Goal: Task Accomplishment & Management: Use online tool/utility

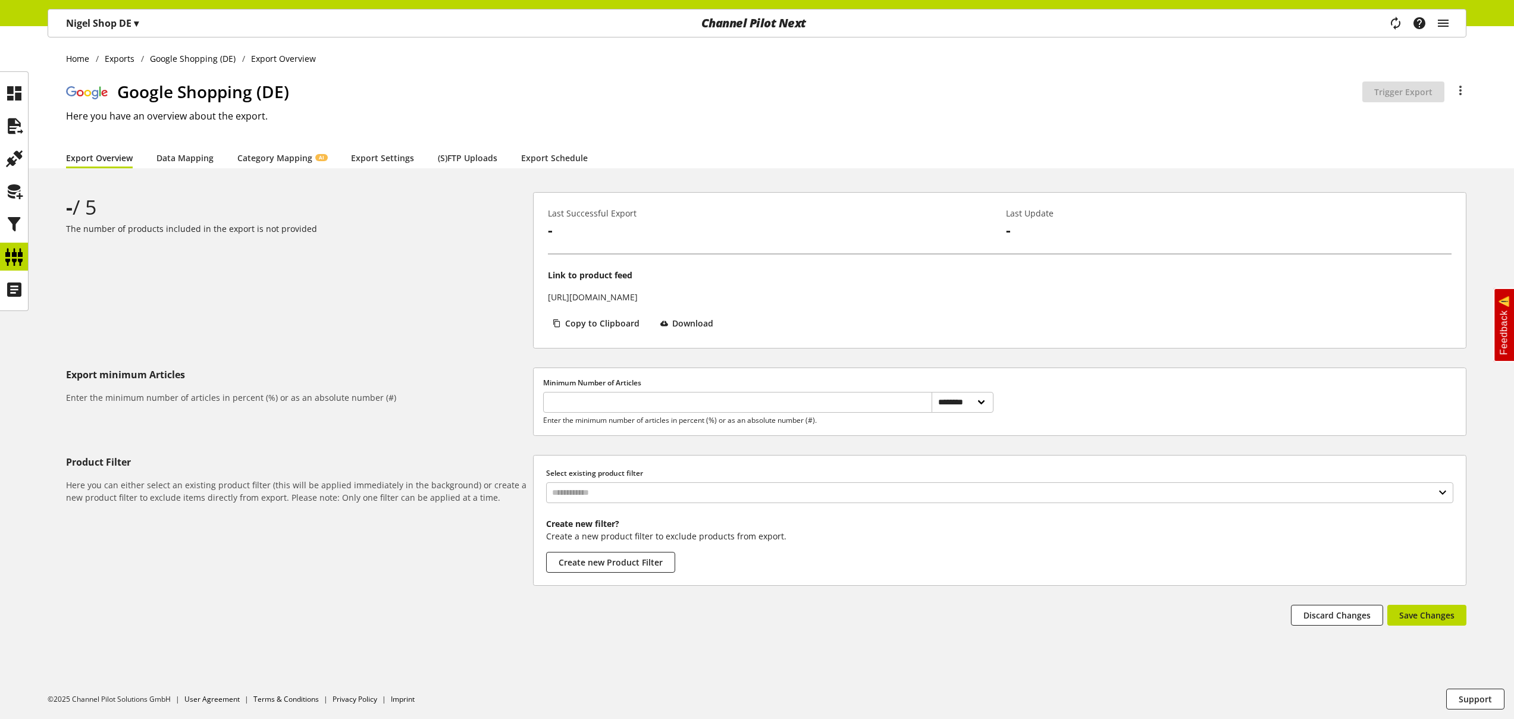
select select "********"
click at [17, 132] on icon at bounding box center [14, 126] width 19 height 24
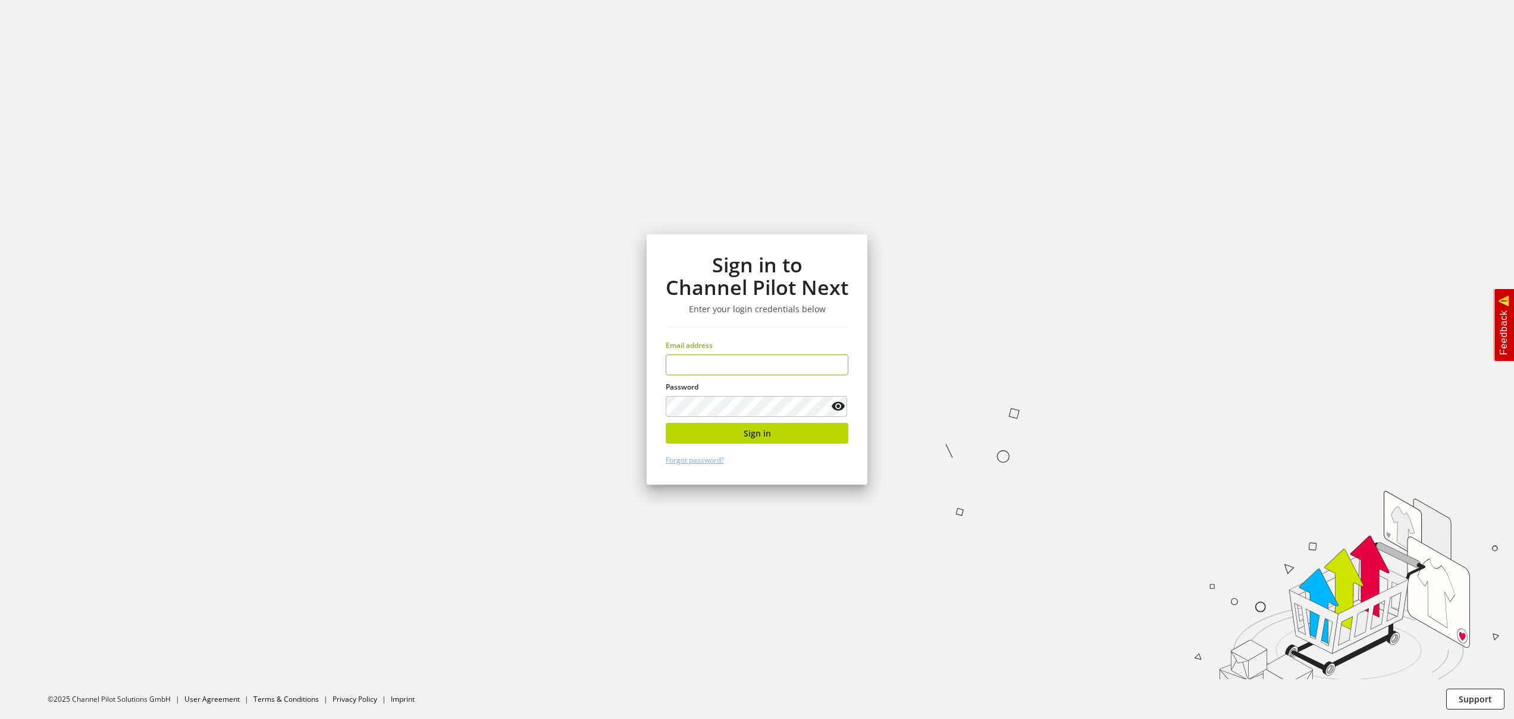
click at [752, 363] on input "email" at bounding box center [757, 365] width 183 height 21
type input "**********"
click at [752, 363] on input "**********" at bounding box center [757, 365] width 183 height 21
click at [842, 407] on icon at bounding box center [838, 406] width 14 height 21
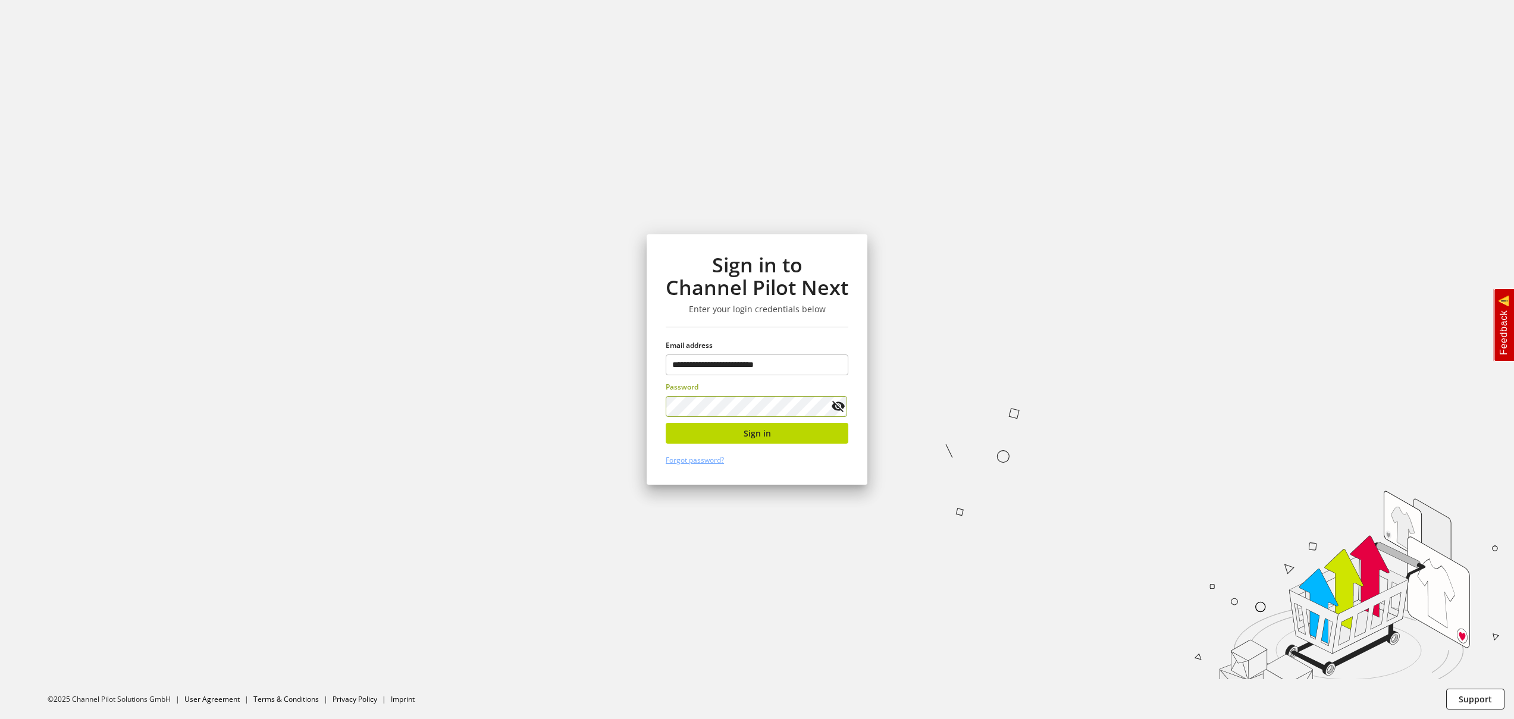
click at [838, 407] on icon at bounding box center [838, 406] width 14 height 21
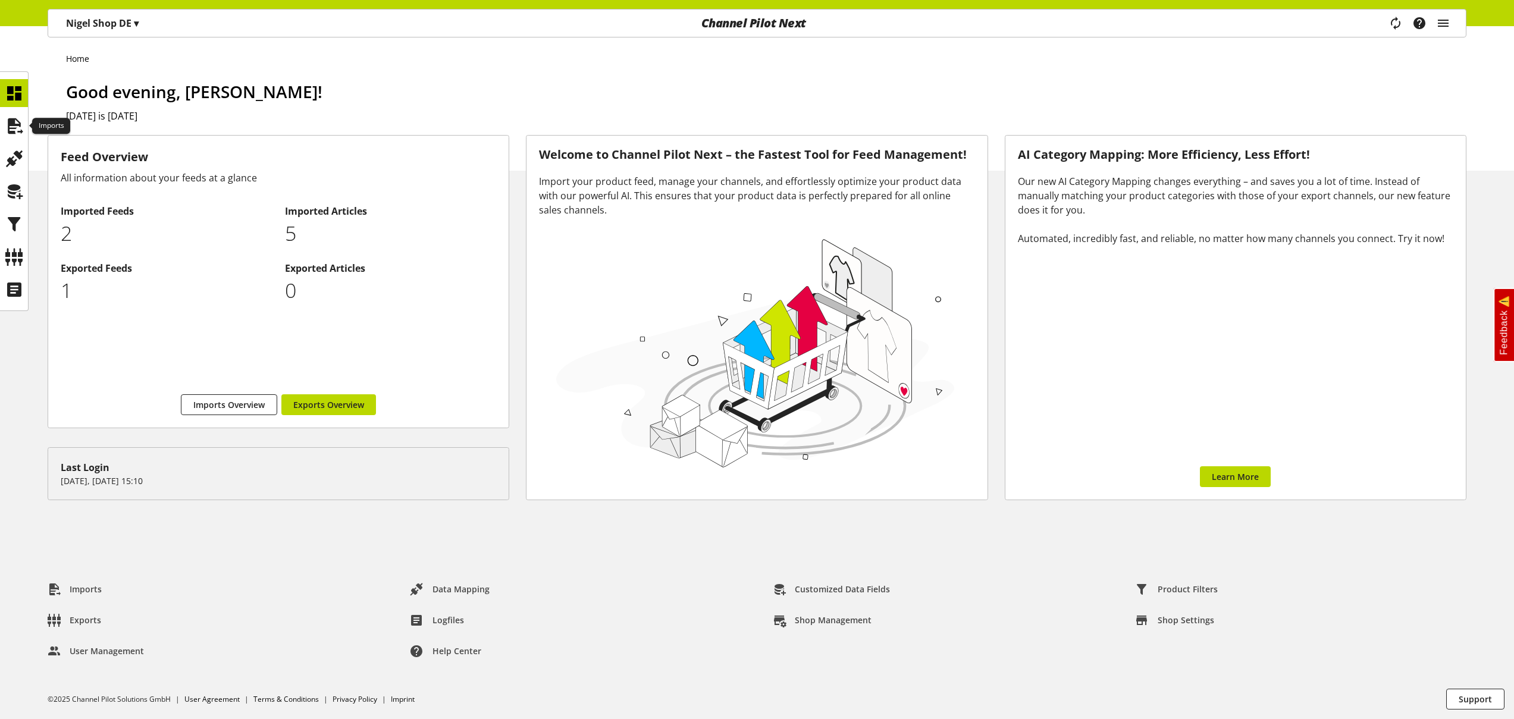
drag, startPoint x: 14, startPoint y: 130, endPoint x: 35, endPoint y: 131, distance: 20.9
click at [15, 130] on icon at bounding box center [14, 126] width 19 height 24
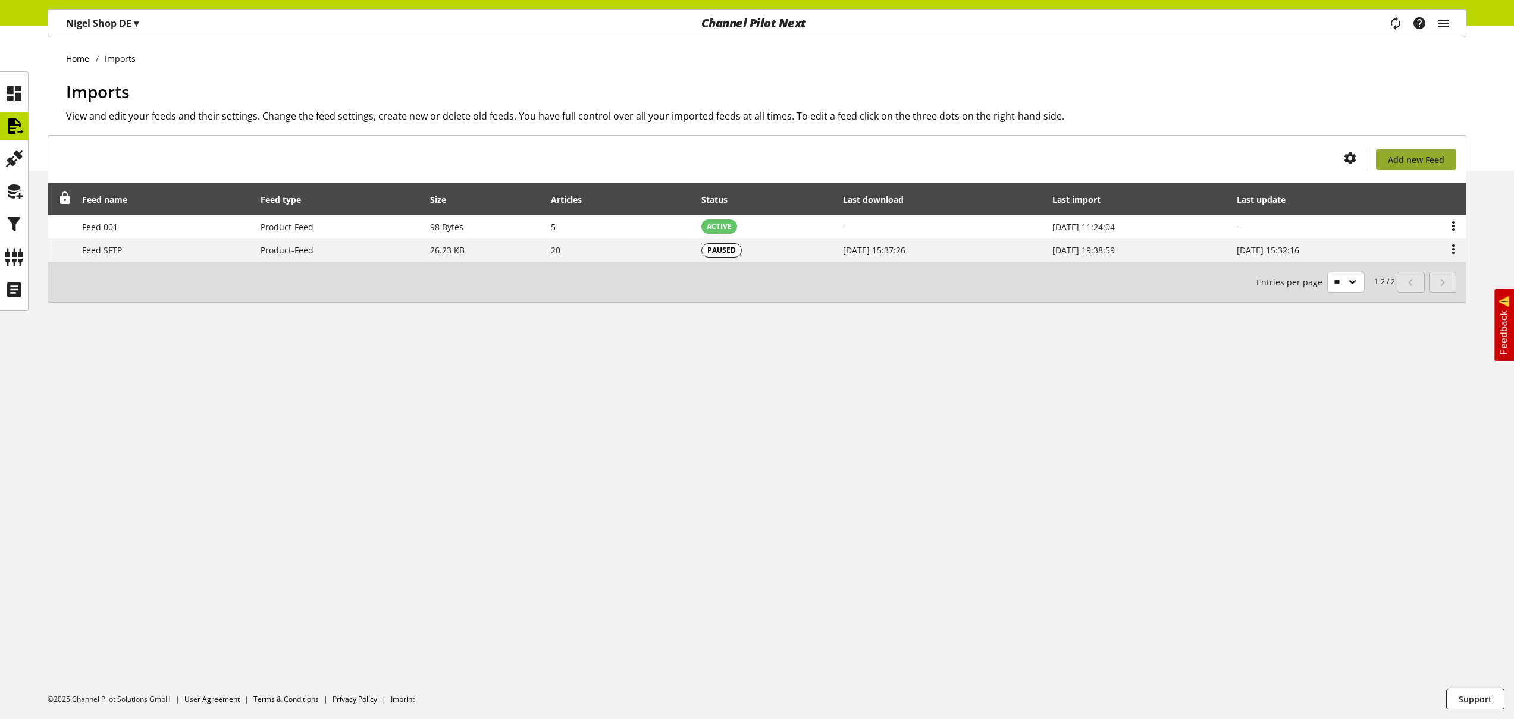
click at [1433, 162] on span "Add new Feed" at bounding box center [1416, 159] width 57 height 12
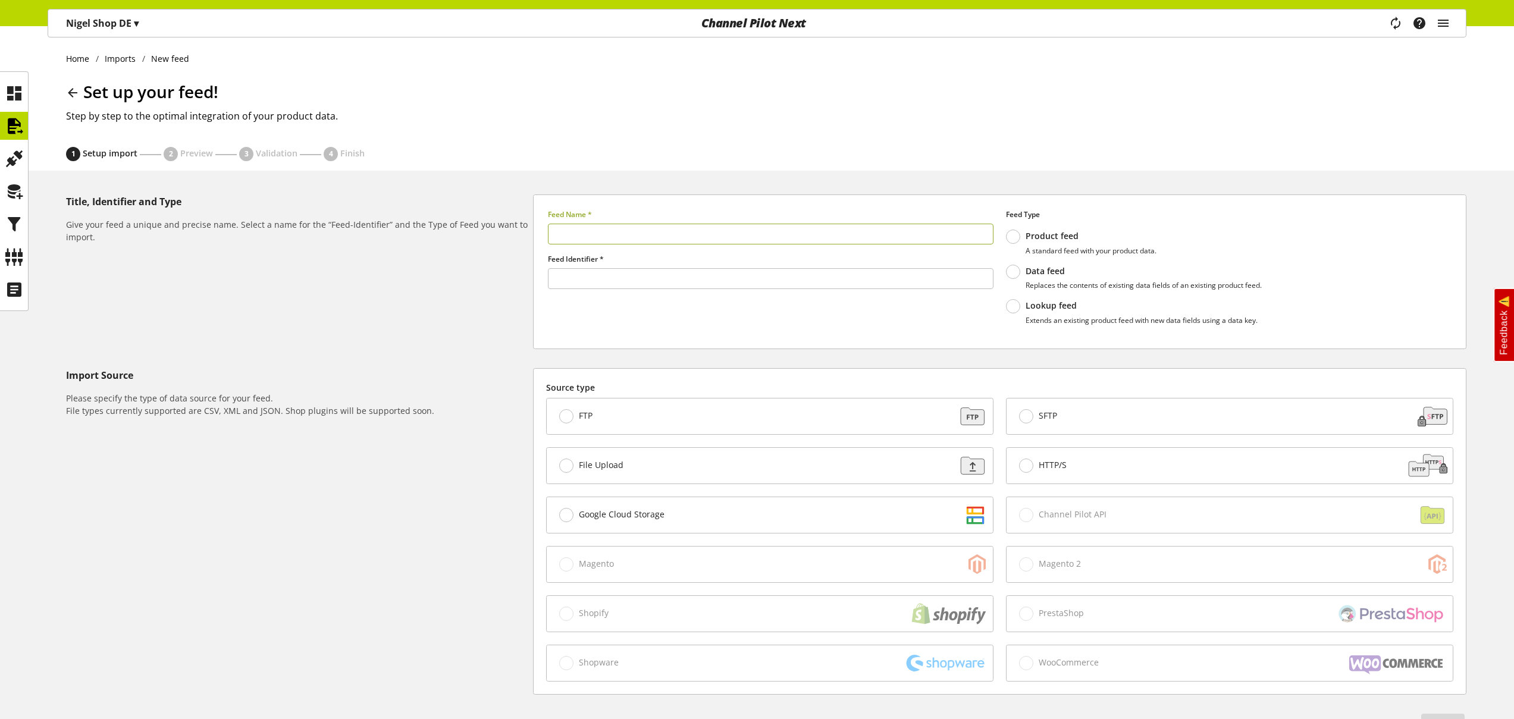
type input "******"
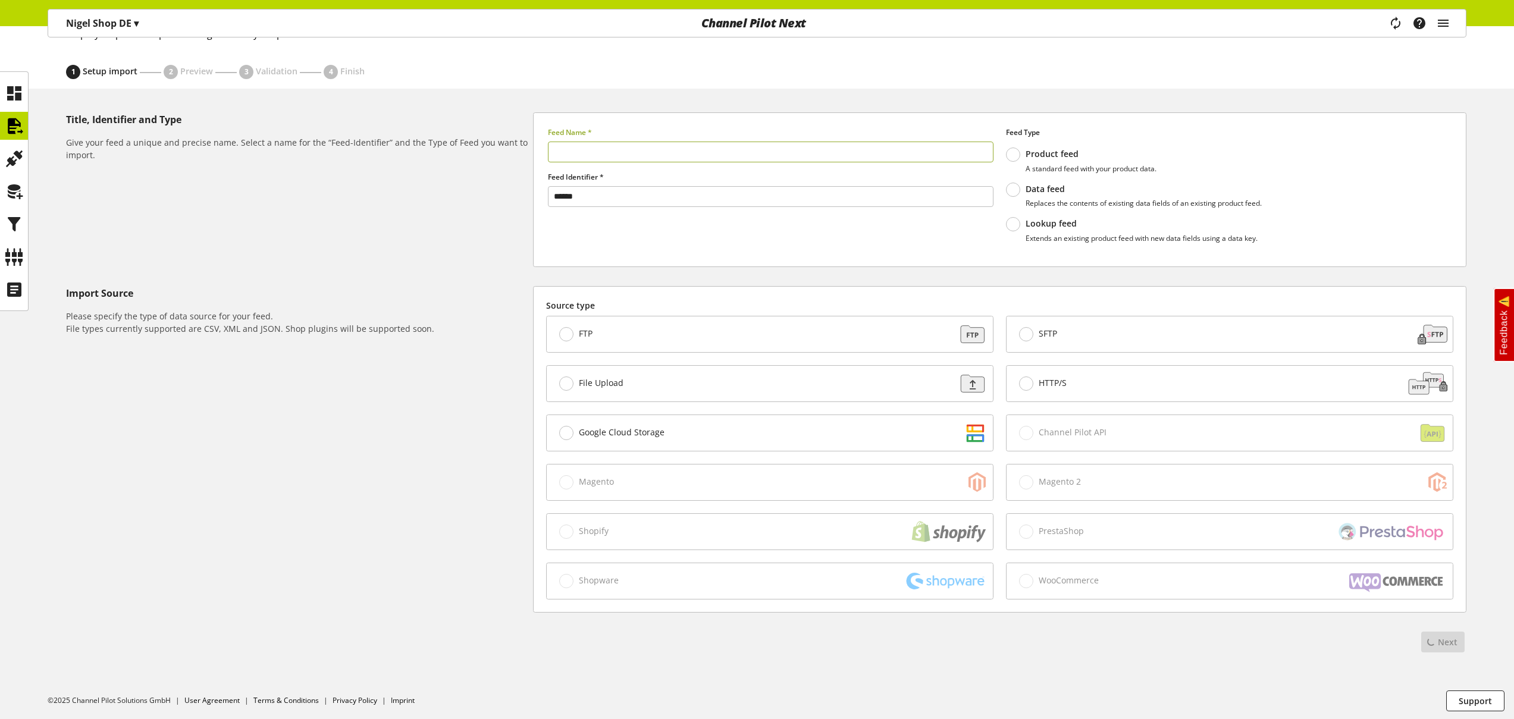
scroll to position [84, 0]
click at [683, 441] on div "Google Cloud Storage" at bounding box center [770, 431] width 446 height 36
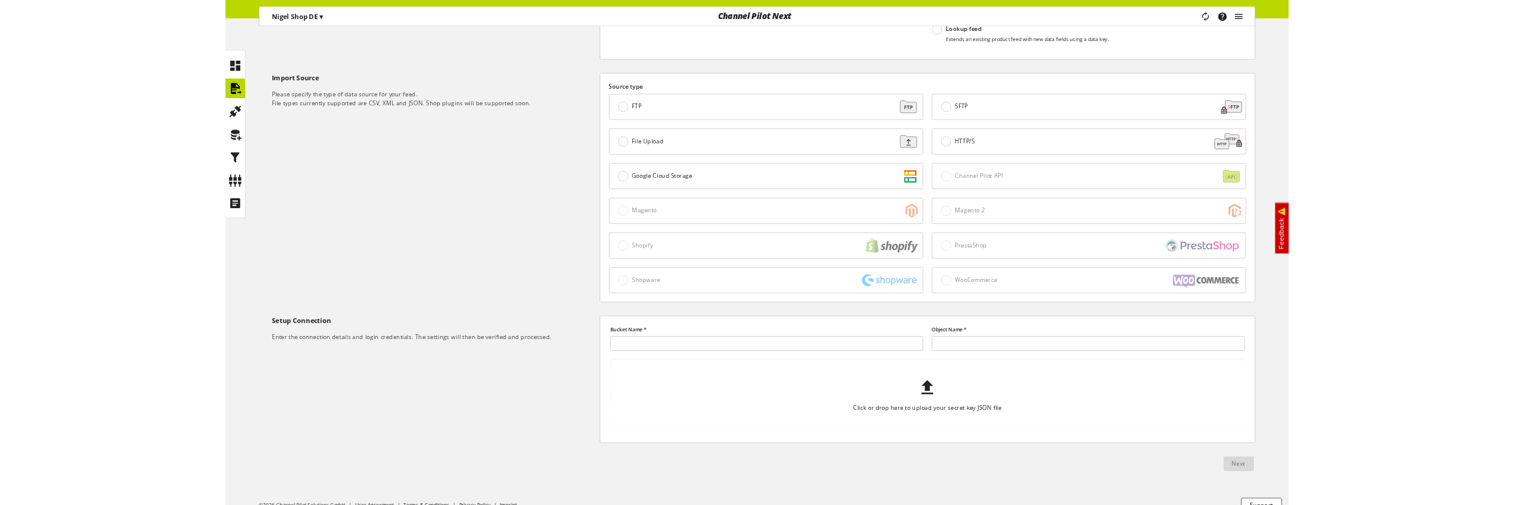
scroll to position [186, 0]
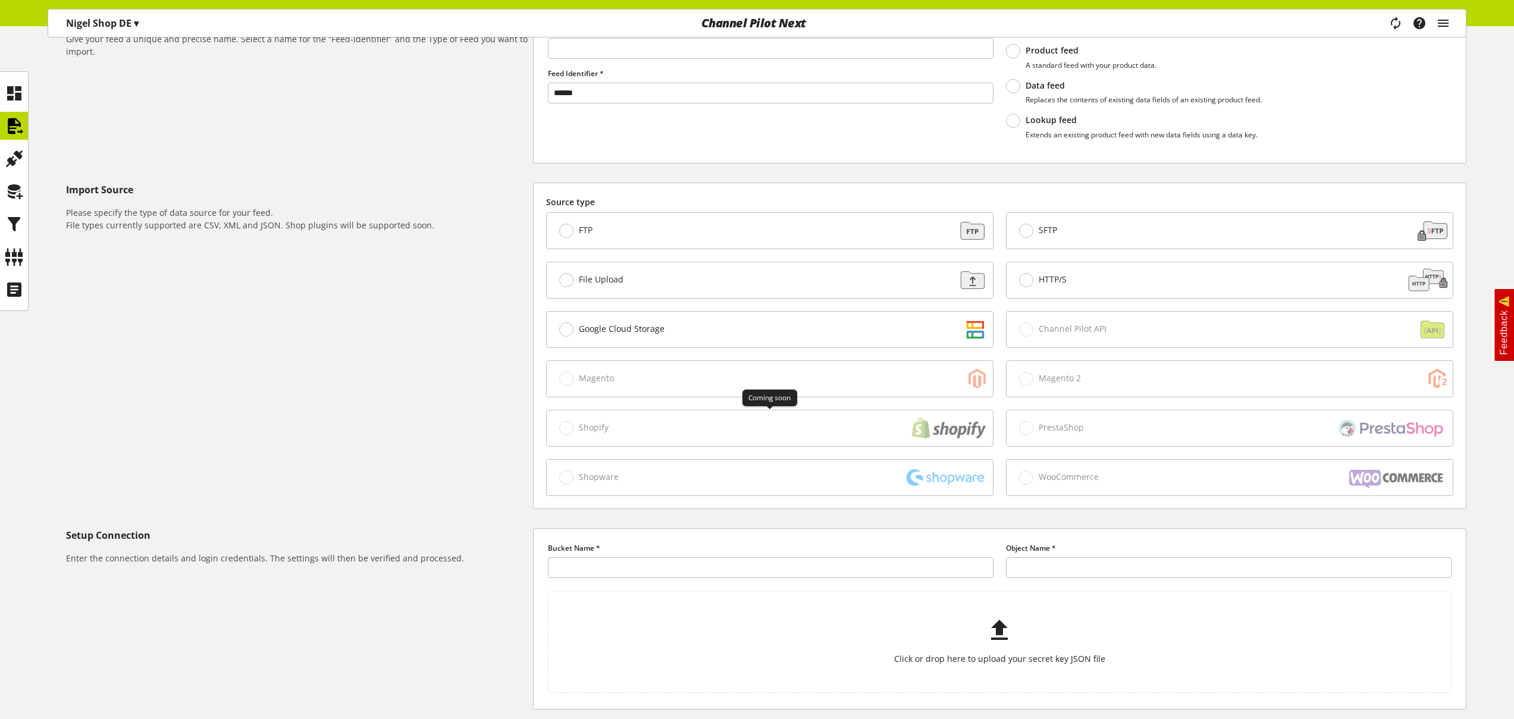
click at [622, 431] on div "Shopify" at bounding box center [770, 428] width 446 height 36
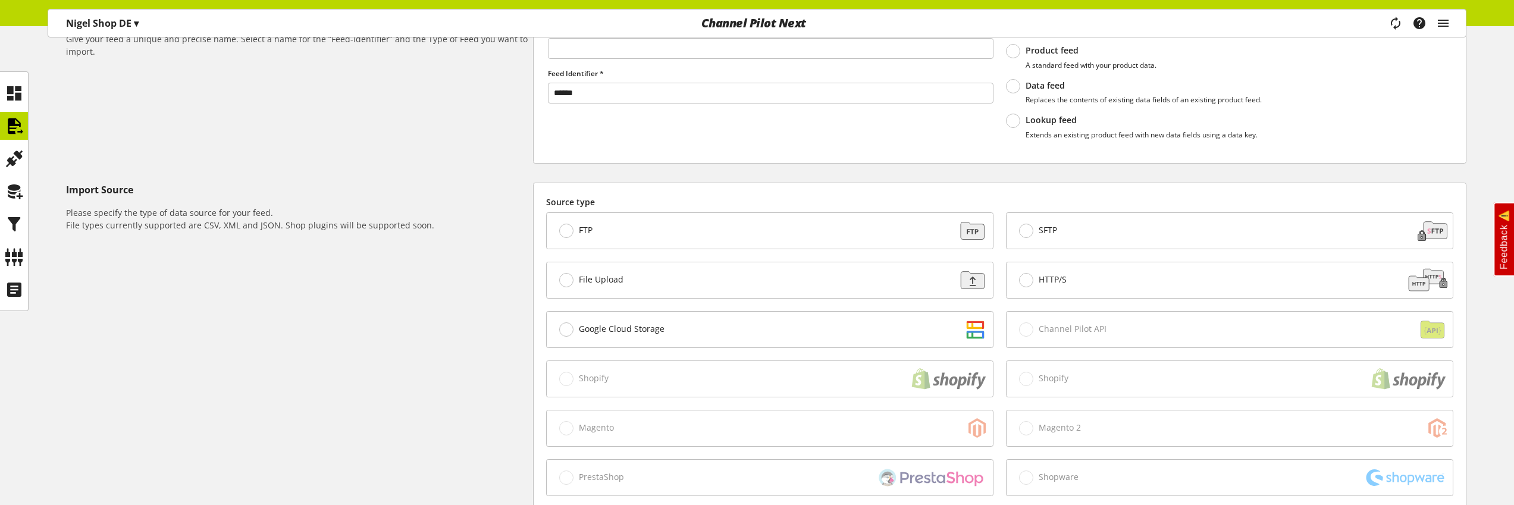
click at [382, 457] on div "Import Source Please specify the type of data source for your feed. File types …" at bounding box center [299, 371] width 467 height 376
click at [358, 459] on div "Import Source Please specify the type of data source for your feed. File types …" at bounding box center [299, 371] width 467 height 376
click at [704, 383] on div "Shopify" at bounding box center [770, 379] width 446 height 36
click at [713, 397] on div "Coming soon Shopify" at bounding box center [769, 378] width 460 height 49
click at [590, 372] on div "Shopify" at bounding box center [770, 379] width 446 height 36
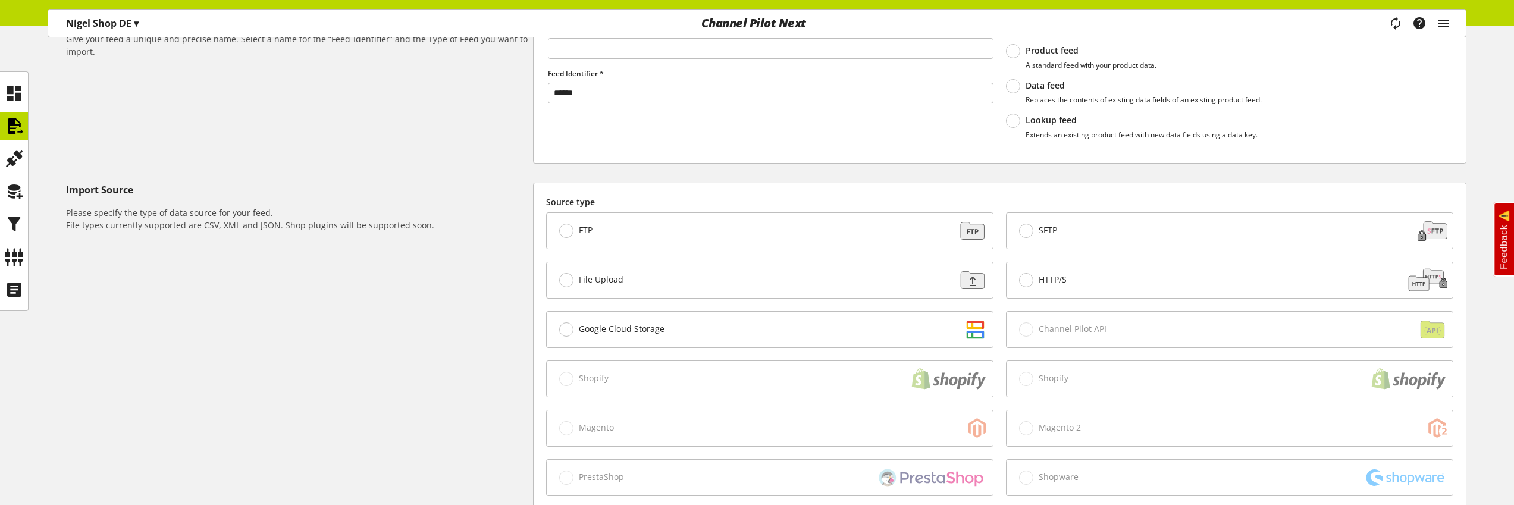
click at [569, 370] on div "Shopify" at bounding box center [770, 379] width 446 height 36
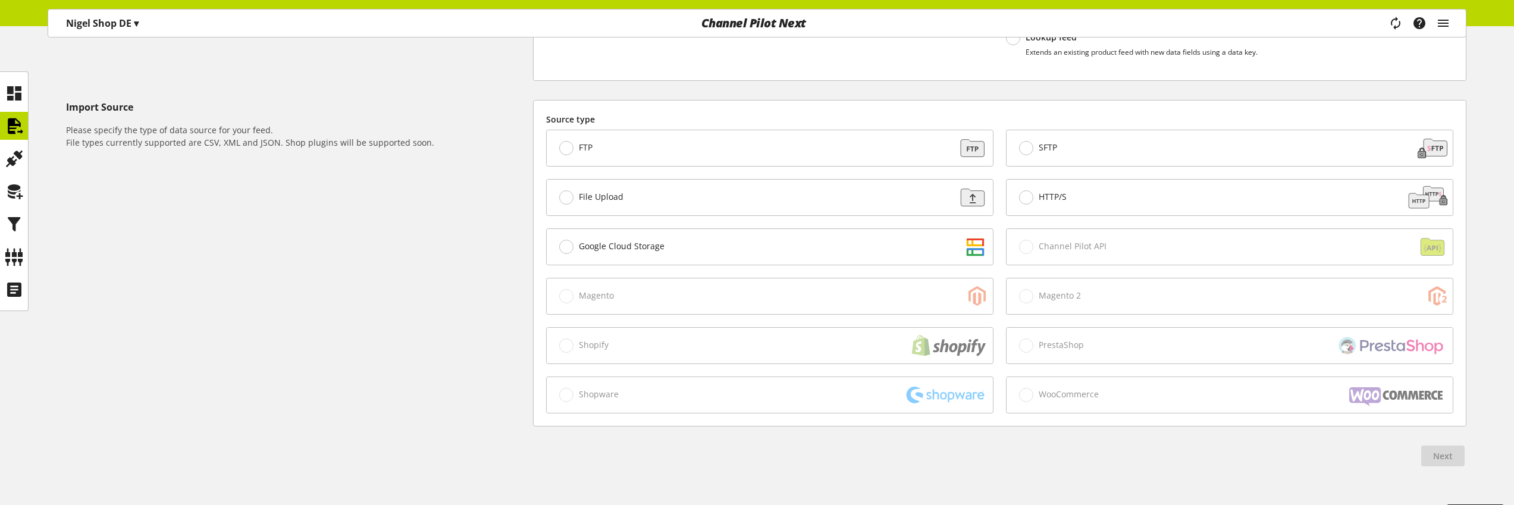
scroll to position [270, 0]
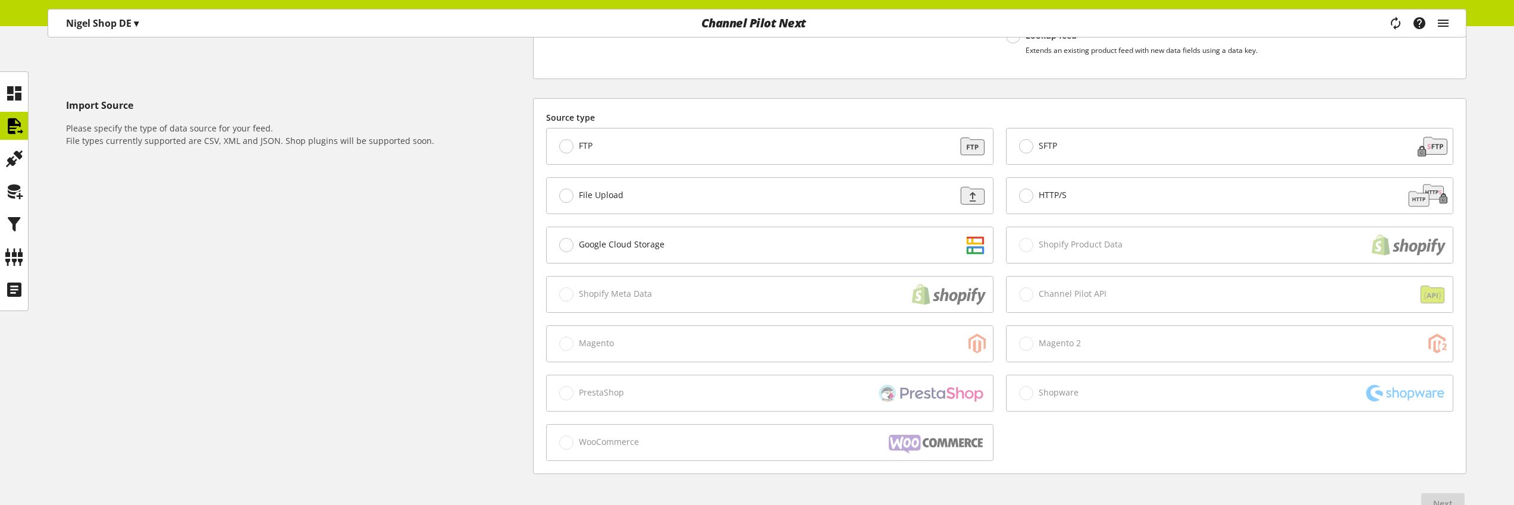
click at [389, 365] on div "Import Source Please specify the type of data source for your feed. File types …" at bounding box center [299, 286] width 467 height 376
click at [1203, 229] on div "Shopify Product Data" at bounding box center [1229, 245] width 446 height 36
click at [1246, 250] on div "Shopify Product Data" at bounding box center [1229, 245] width 446 height 36
click at [1238, 241] on div "Shopify Product Data" at bounding box center [1229, 245] width 446 height 36
click at [1185, 240] on div "Shopify Product Data" at bounding box center [1229, 245] width 446 height 36
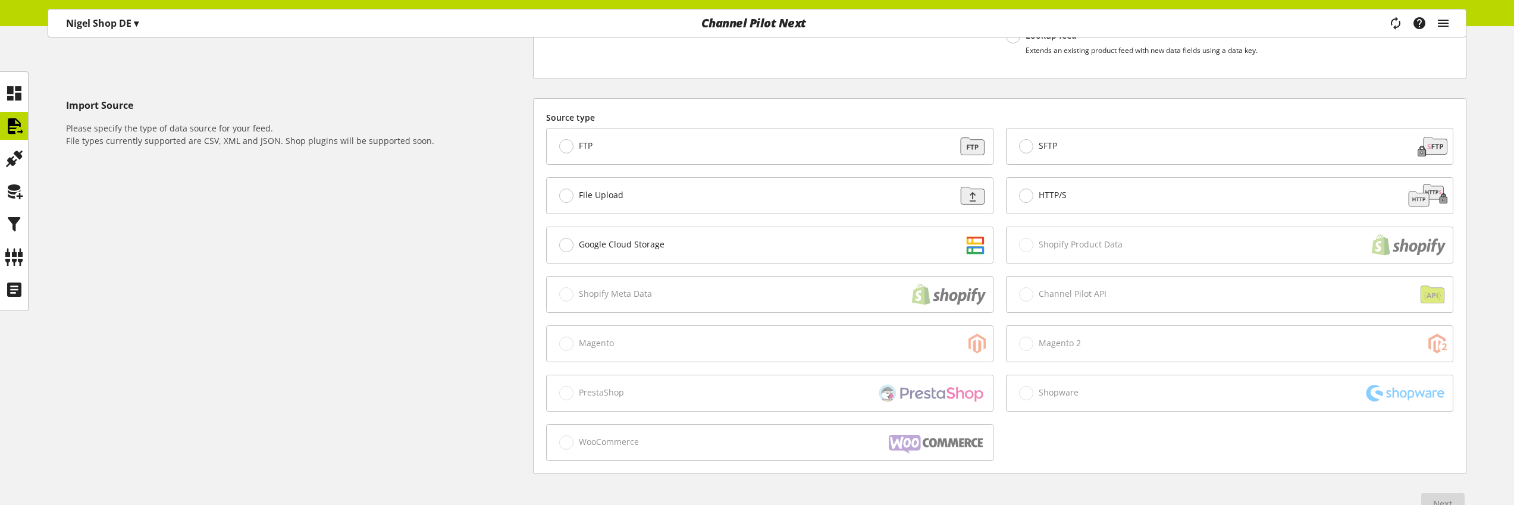
click at [1111, 235] on div "Shopify Product Data" at bounding box center [1229, 245] width 446 height 36
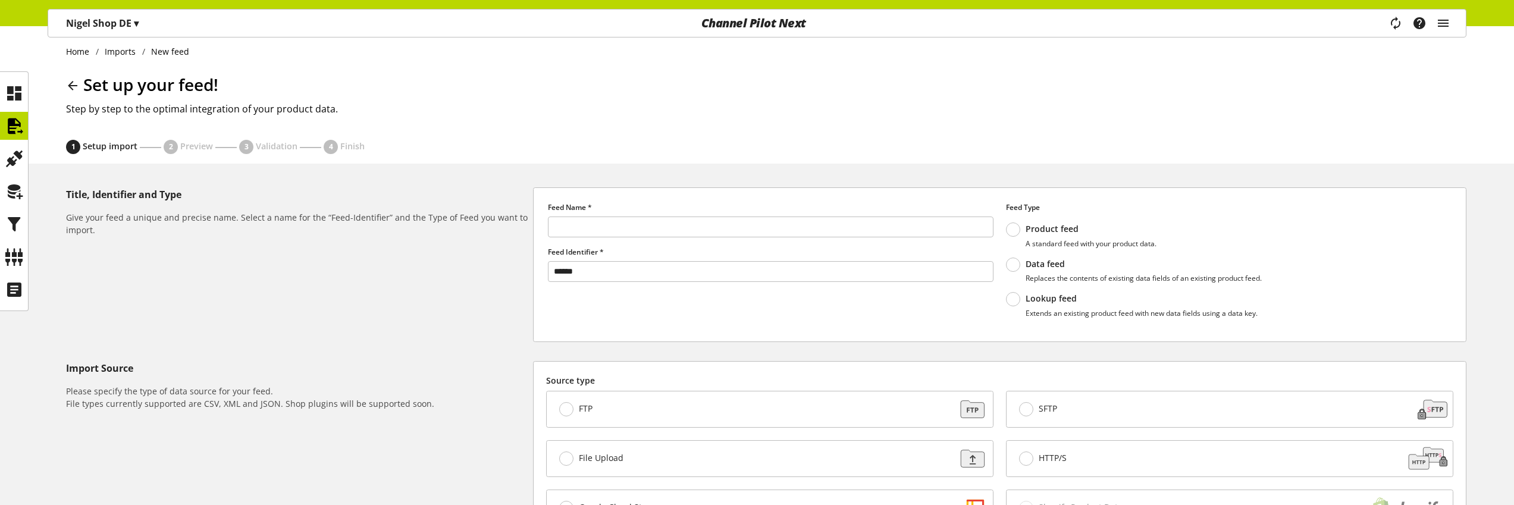
scroll to position [0, 0]
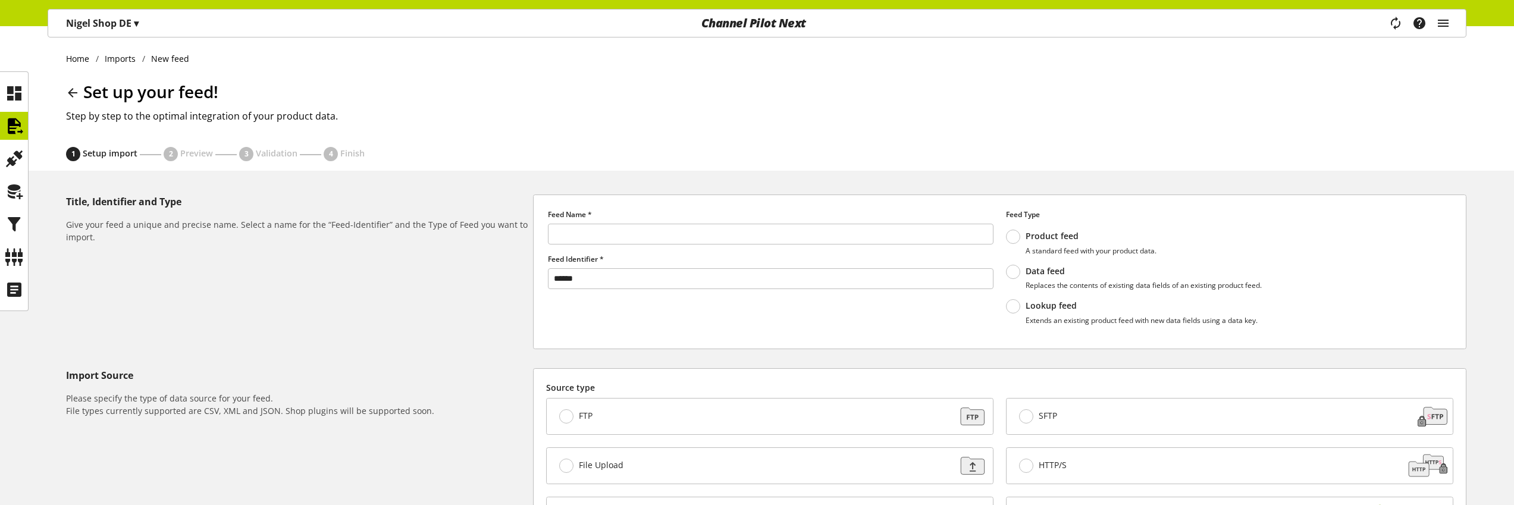
click at [1042, 271] on p "Data feed" at bounding box center [1143, 271] width 236 height 11
click at [1052, 234] on p "Product feed" at bounding box center [1090, 236] width 131 height 11
click at [1200, 265] on label "Data feed Replaces the contents of existing data fields of an existing product …" at bounding box center [1134, 278] width 256 height 26
click at [1066, 281] on p "Replaces the contents of existing data fields of an existing product feed." at bounding box center [1143, 285] width 236 height 9
click at [1069, 236] on p "Product feed" at bounding box center [1090, 236] width 131 height 11
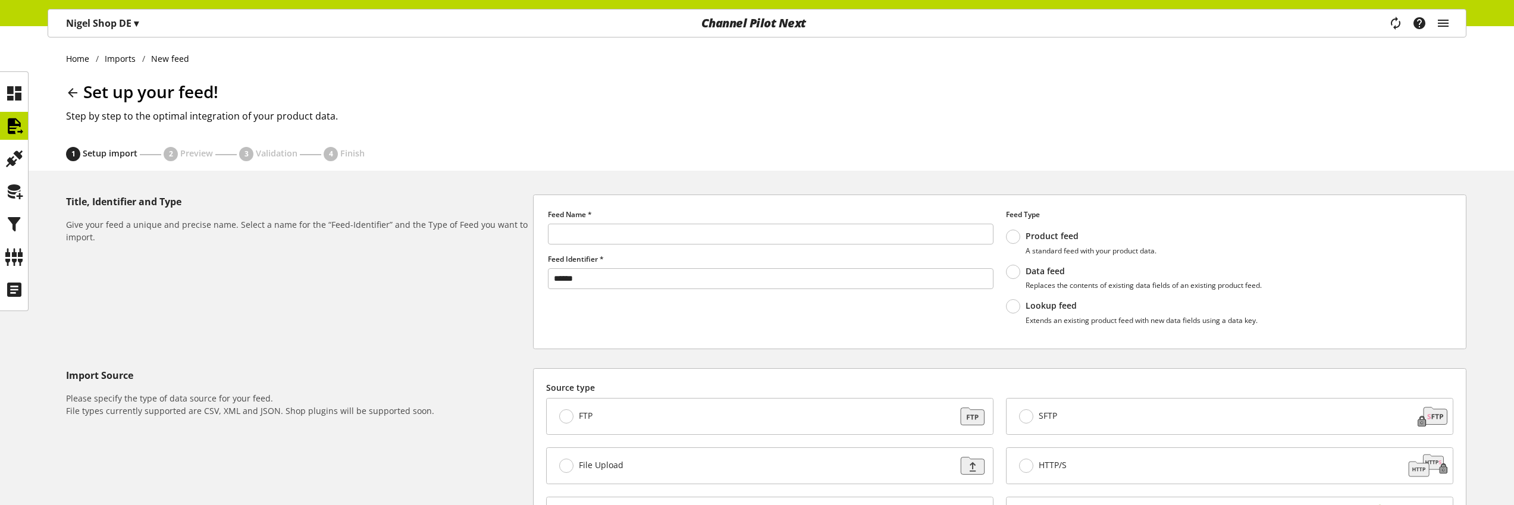
click at [1027, 283] on p "Replaces the contents of existing data fields of an existing product feed." at bounding box center [1143, 285] width 236 height 9
click at [1025, 240] on p "Product feed" at bounding box center [1090, 236] width 131 height 11
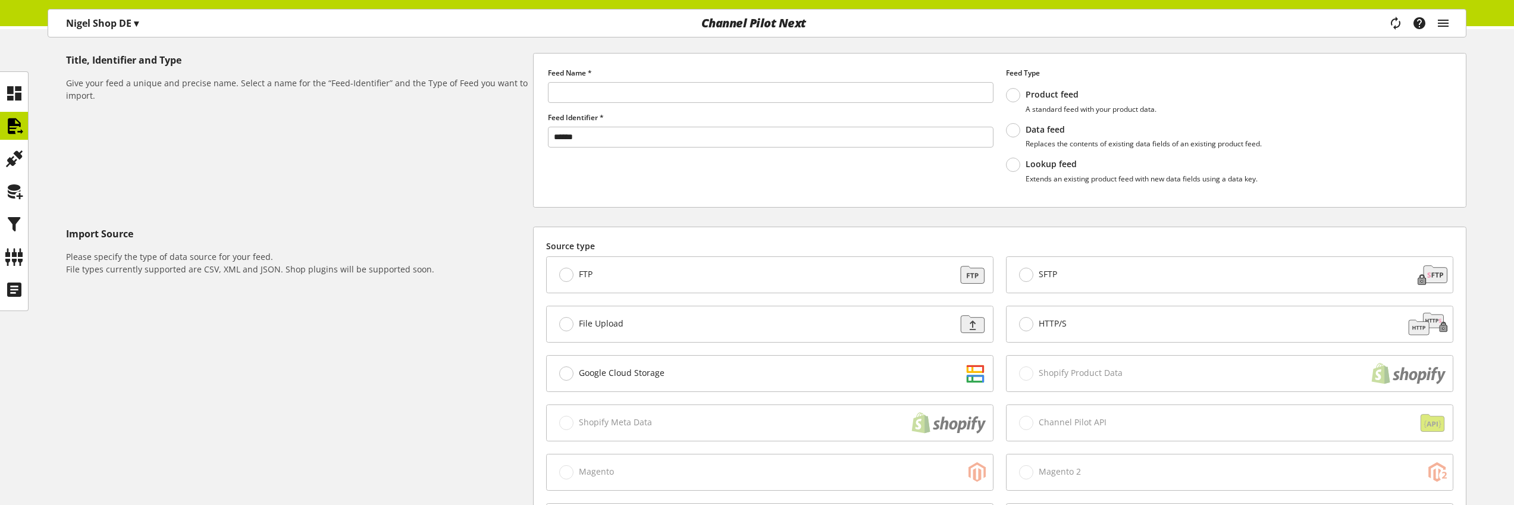
scroll to position [139, 0]
click at [1019, 135] on span at bounding box center [1013, 133] width 14 height 14
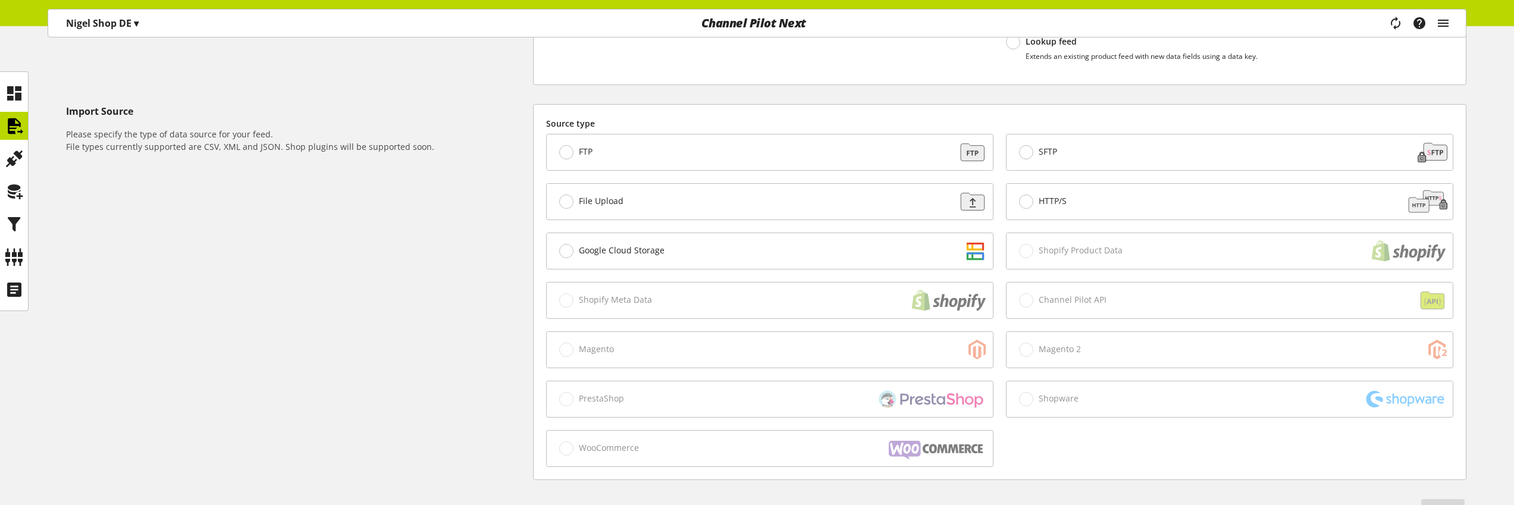
scroll to position [347, 0]
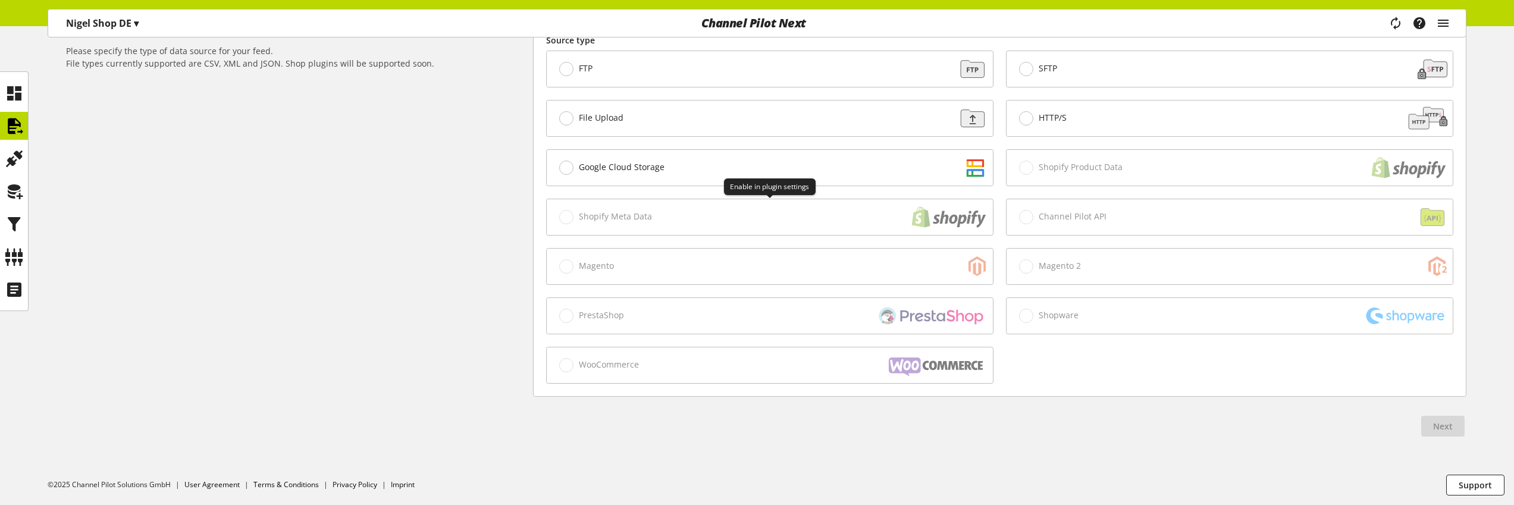
click at [621, 164] on span "Google Cloud Storage" at bounding box center [622, 167] width 86 height 11
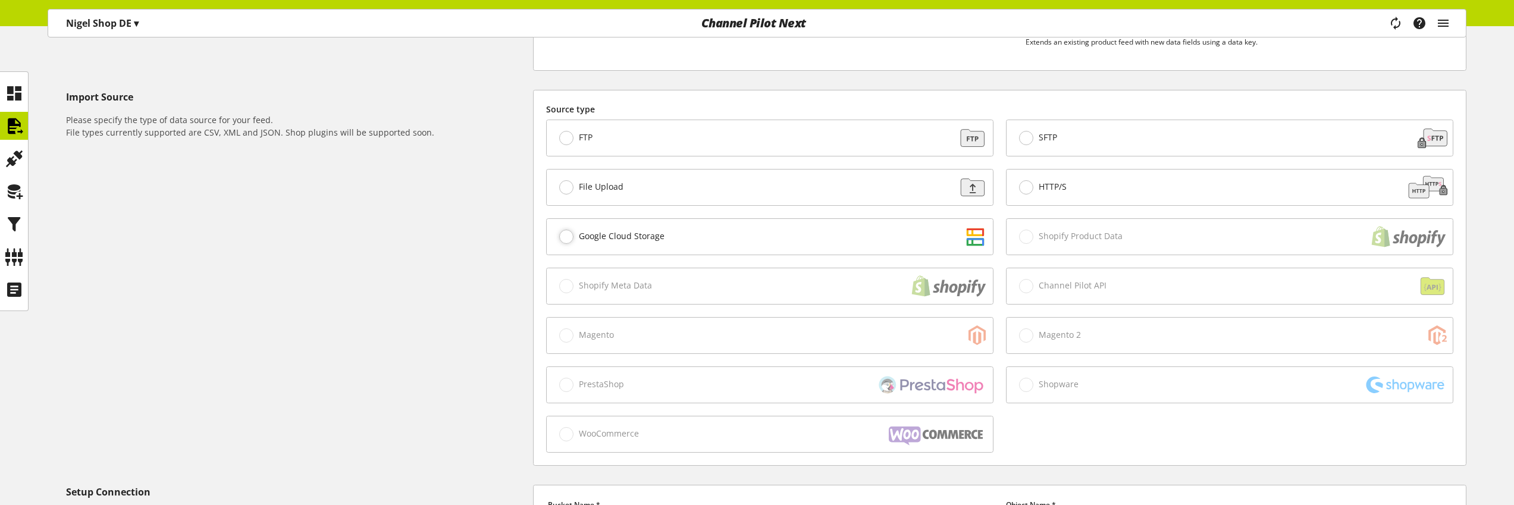
scroll to position [137, 0]
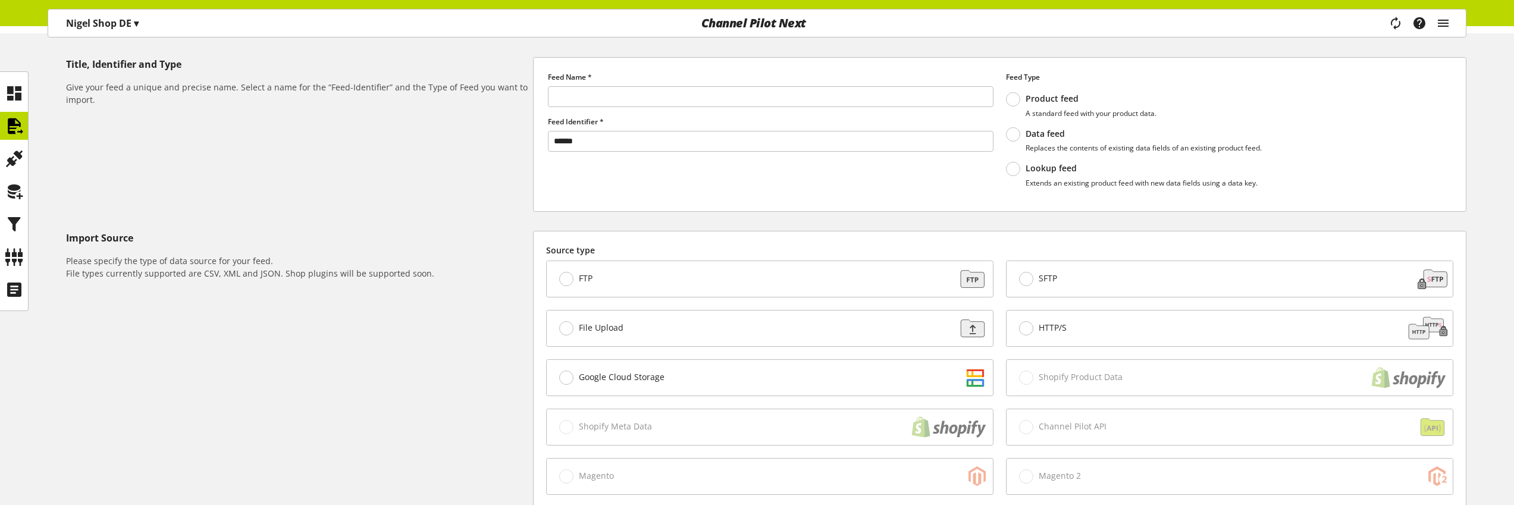
drag, startPoint x: 1063, startPoint y: 330, endPoint x: 1009, endPoint y: 332, distance: 53.6
click at [1064, 330] on span "HTTP/S" at bounding box center [1053, 327] width 28 height 11
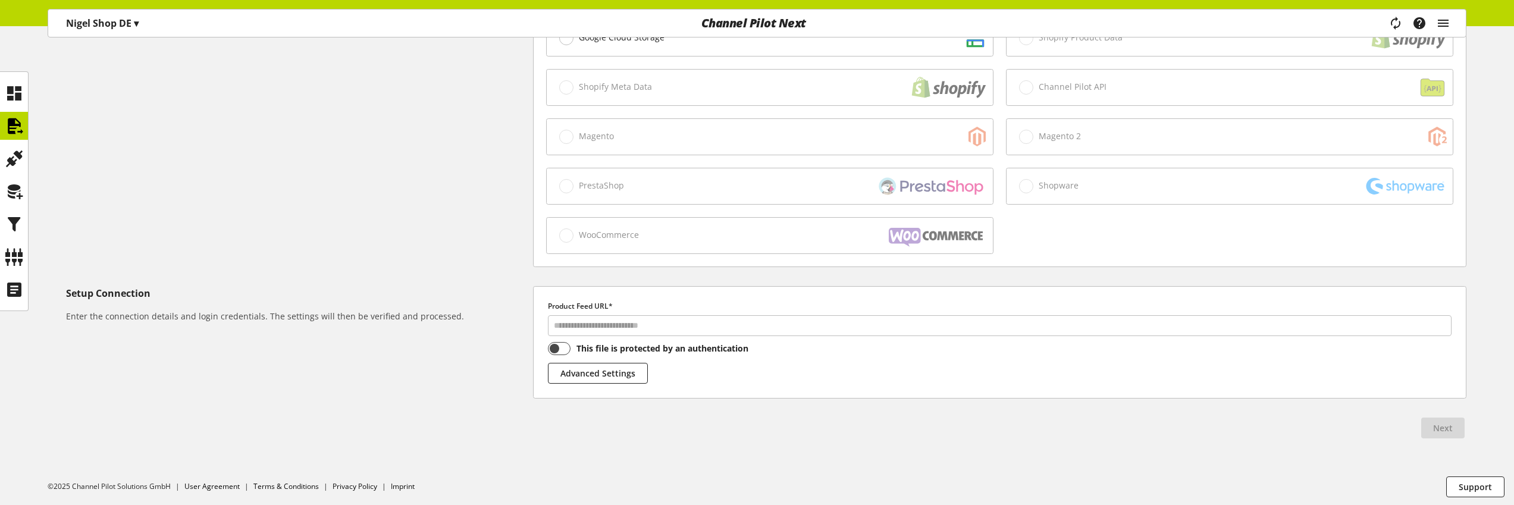
scroll to position [479, 0]
